Goal: Complete application form

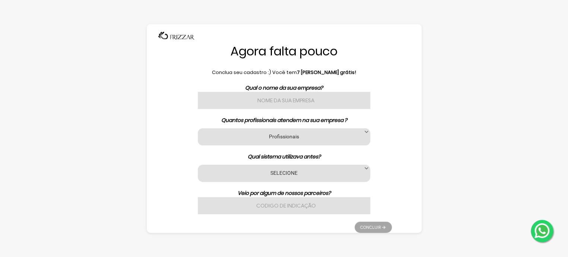
click at [285, 104] on input "text" at bounding box center [284, 100] width 172 height 17
click at [258, 104] on input "text" at bounding box center [284, 100] width 172 height 17
paste input "stop studio"
type input "stop studio"
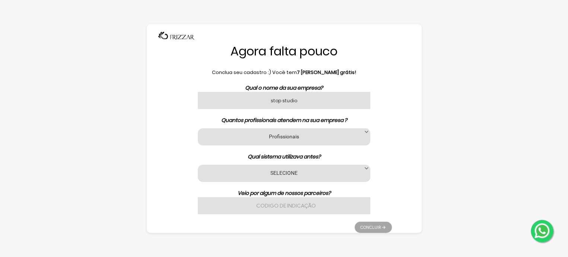
click at [289, 143] on div "Profissionais 1 2 3 a 6 7 a 11 12 a 17 18 ou mais Profissionais" at bounding box center [284, 136] width 172 height 17
click at [289, 138] on label "Profissionais" at bounding box center [283, 136] width 153 height 7
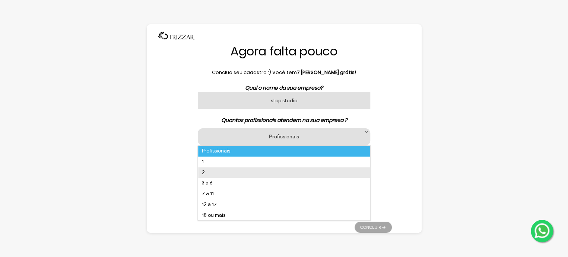
click at [250, 171] on li "2" at bounding box center [284, 172] width 172 height 11
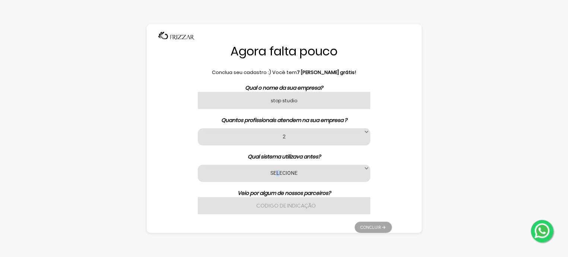
click at [278, 172] on label "SELECIONE" at bounding box center [283, 172] width 153 height 7
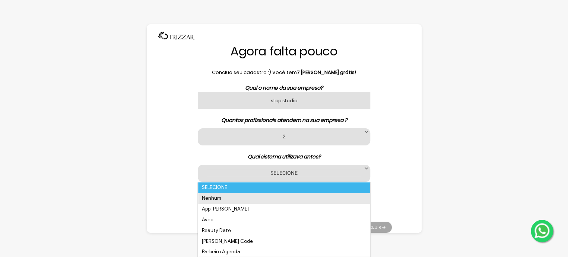
click at [239, 199] on li "Nenhum" at bounding box center [284, 198] width 172 height 11
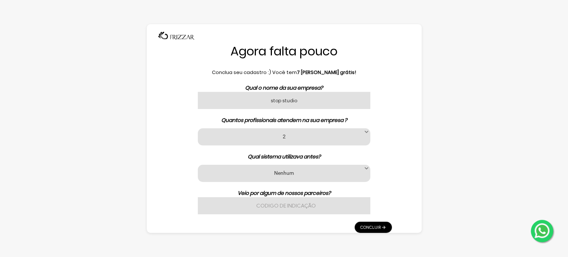
click at [282, 203] on input "text" at bounding box center [284, 205] width 172 height 17
click at [373, 225] on link "Concluir" at bounding box center [372, 227] width 37 height 11
